Goal: Transaction & Acquisition: Purchase product/service

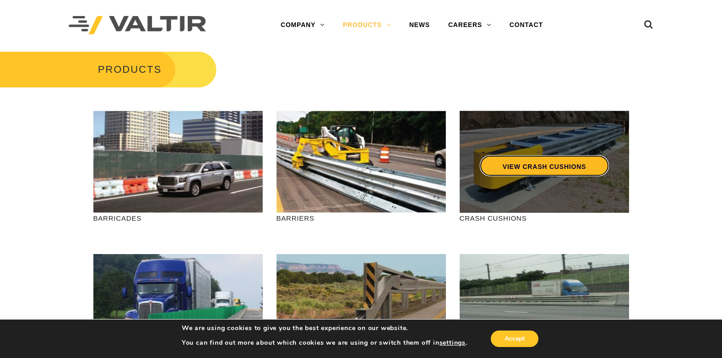
click at [541, 167] on link "VIEW CRASH CUSHIONS" at bounding box center [543, 165] width 129 height 21
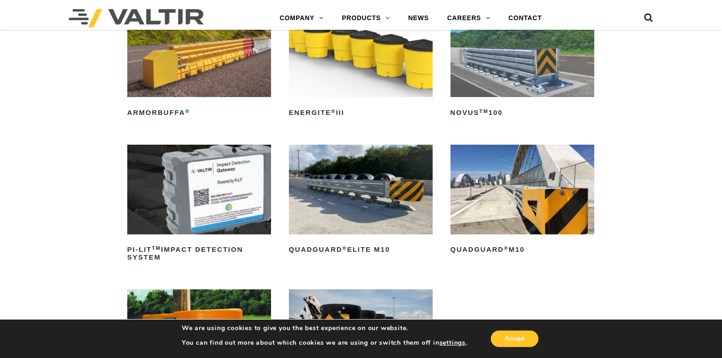
scroll to position [137, 0]
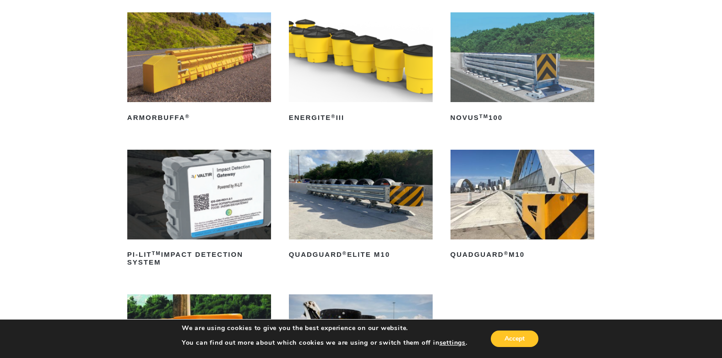
click at [522, 80] on img at bounding box center [523, 57] width 144 height 90
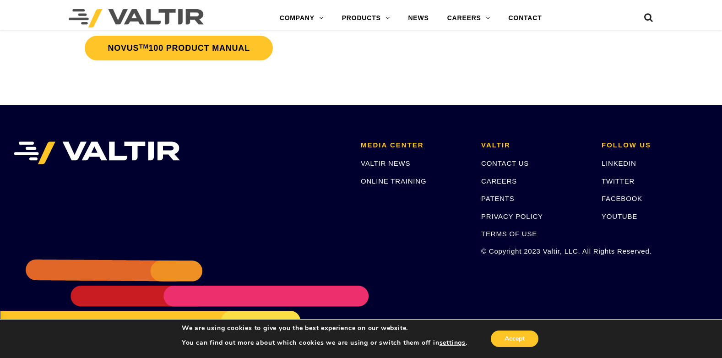
scroll to position [2155, 0]
